Goal: Learn about a topic

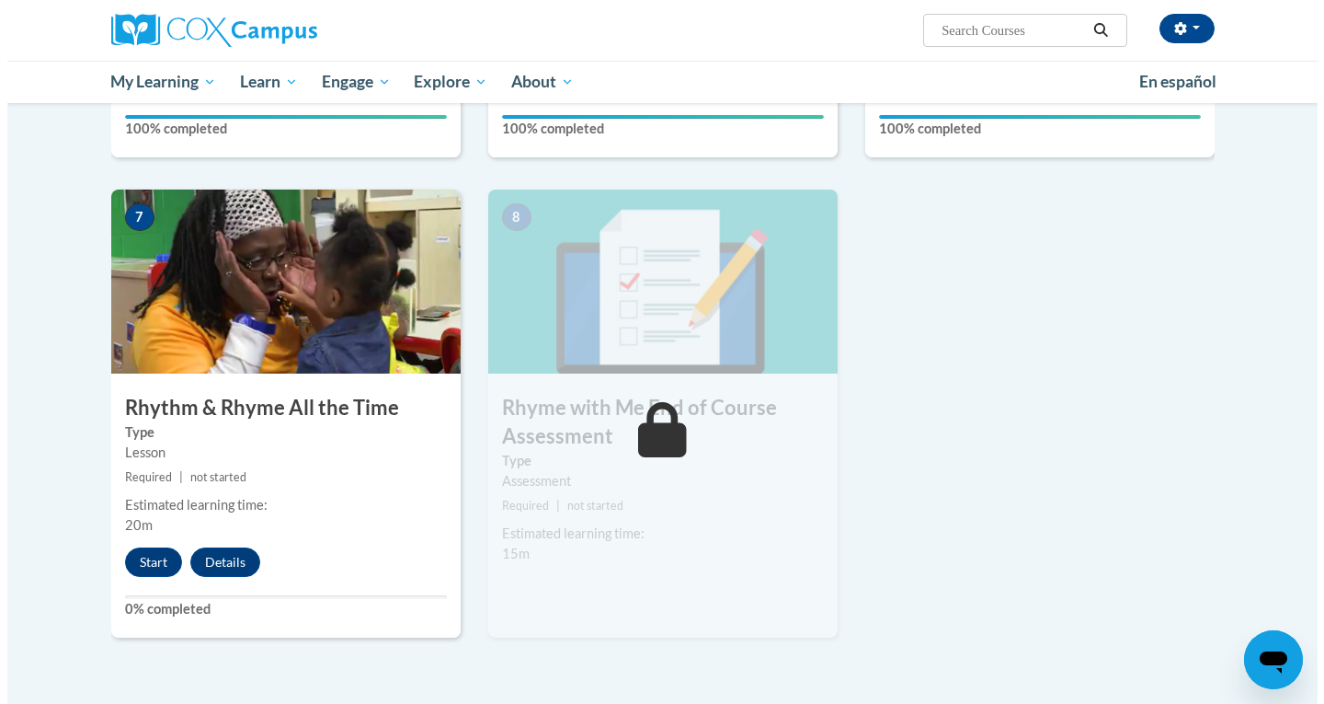
scroll to position [1288, 0]
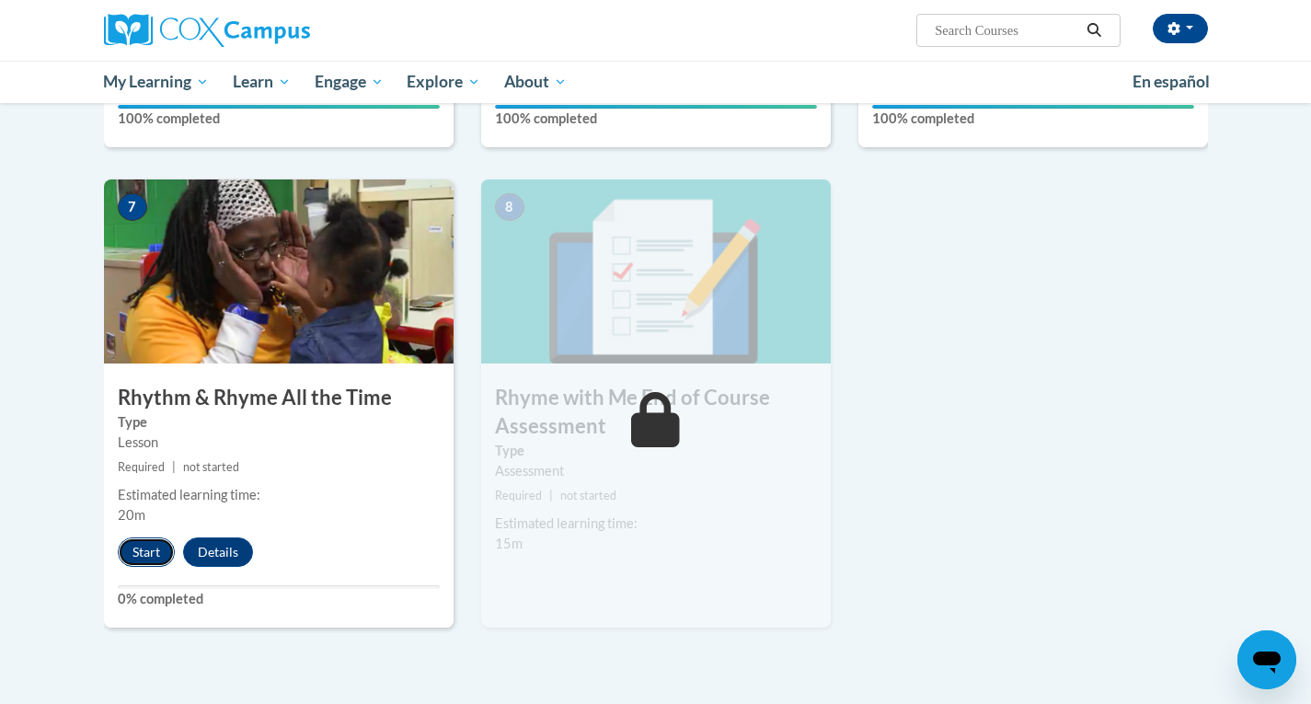
click at [128, 551] on button "Start" at bounding box center [146, 551] width 57 height 29
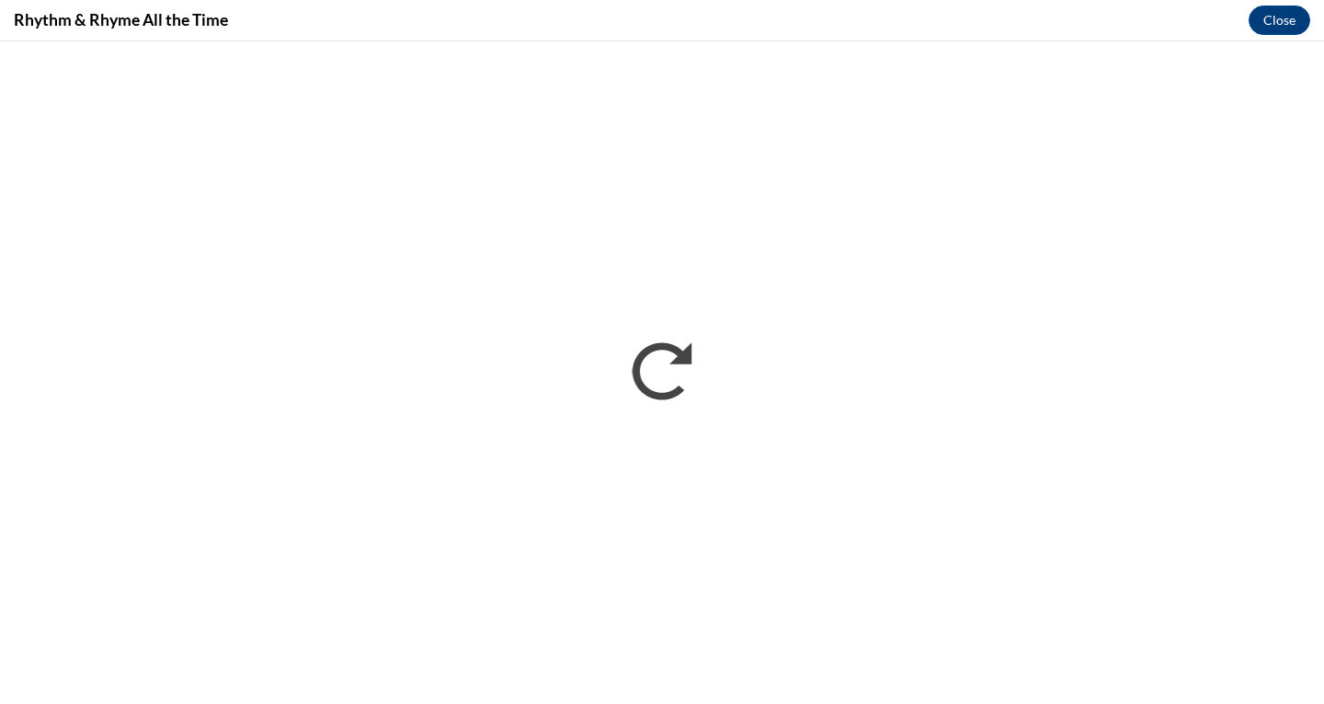
scroll to position [0, 0]
